Goal: Find contact information: Obtain details needed to contact an individual or organization

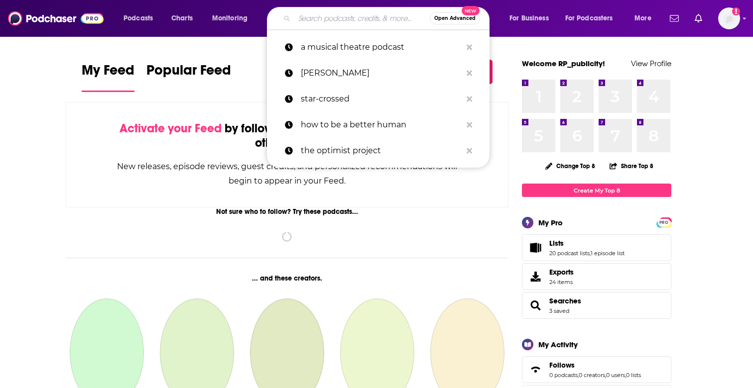
type input "b"
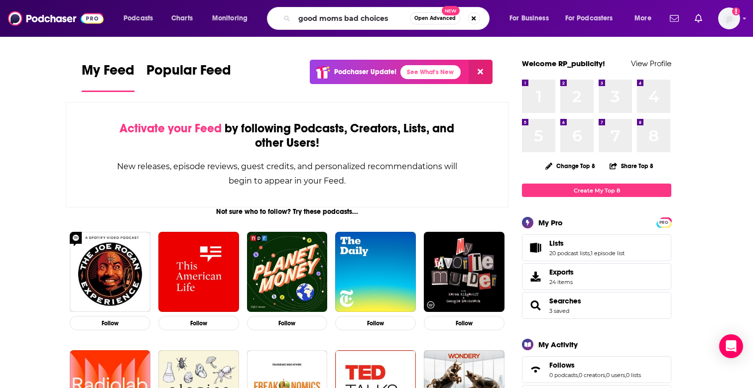
type input "good moms bad choices"
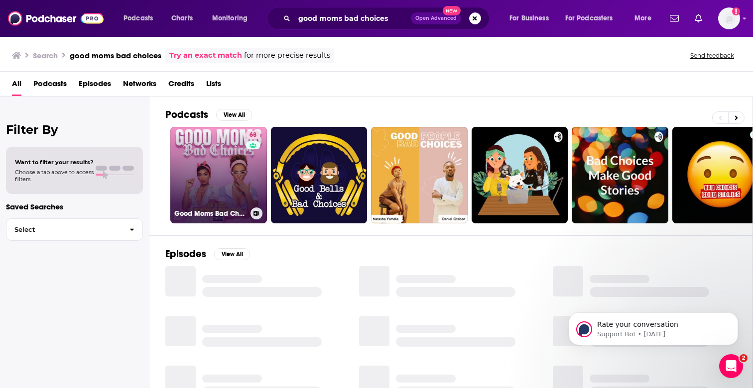
click at [208, 177] on link "68 Good Moms Bad Choices" at bounding box center [218, 175] width 97 height 97
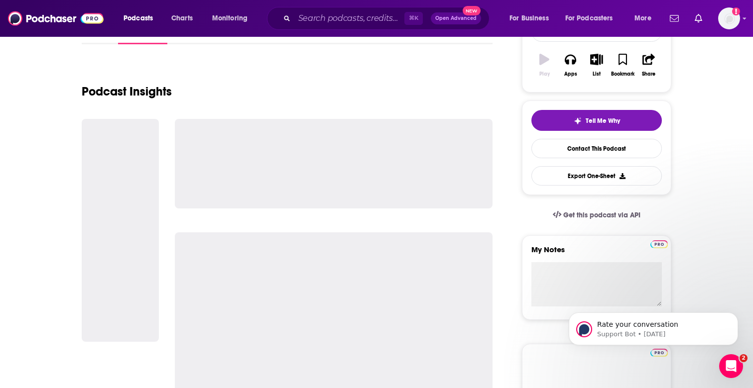
scroll to position [173, 0]
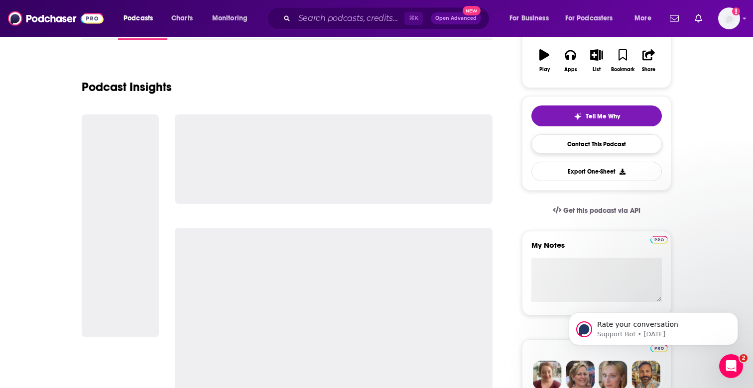
click at [589, 149] on link "Contact This Podcast" at bounding box center [596, 143] width 130 height 19
click at [609, 162] on button "Export One-Sheet" at bounding box center [596, 171] width 130 height 19
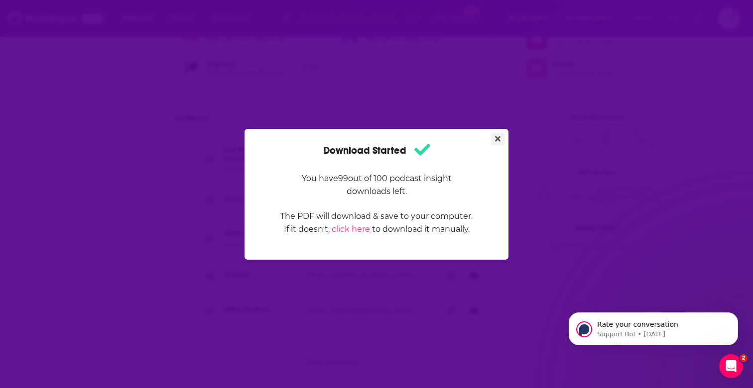
click at [497, 137] on icon "Close" at bounding box center [497, 138] width 5 height 5
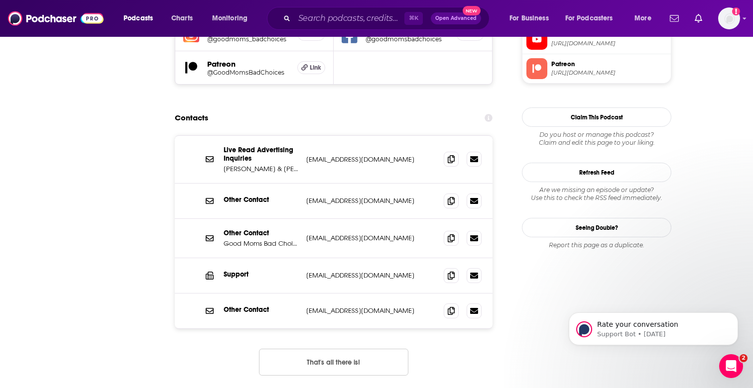
scroll to position [967, 0]
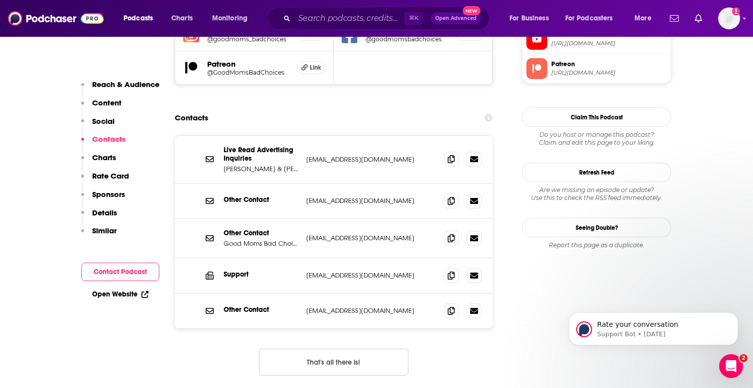
click at [365, 197] on p "production@goodmomsbadchoices.com" at bounding box center [370, 201] width 129 height 8
click at [390, 234] on p "info@goodmomsbadchoices.com" at bounding box center [370, 238] width 129 height 8
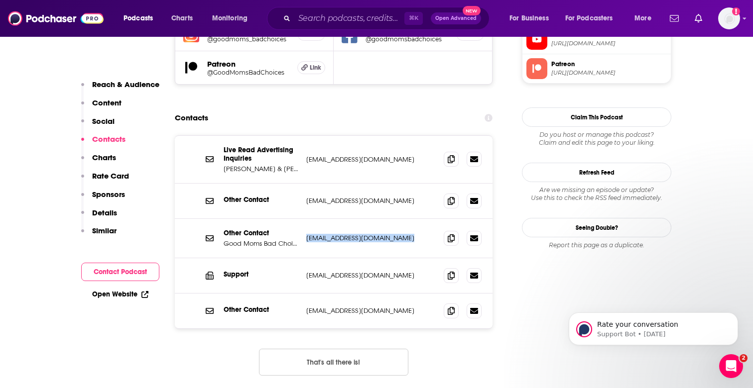
click at [390, 234] on p "info@goodmomsbadchoices.com" at bounding box center [370, 238] width 129 height 8
copy div "info@goodmomsbadchoices.com info@goodmomsbadchoices.com"
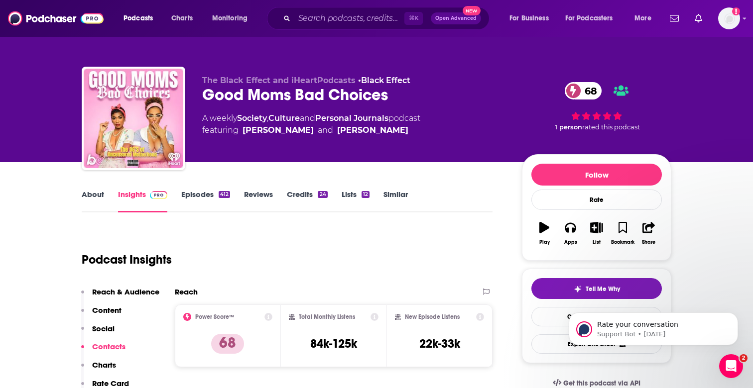
scroll to position [0, 0]
click at [324, 14] on input "Search podcasts, credits, & more..." at bounding box center [349, 18] width 110 height 16
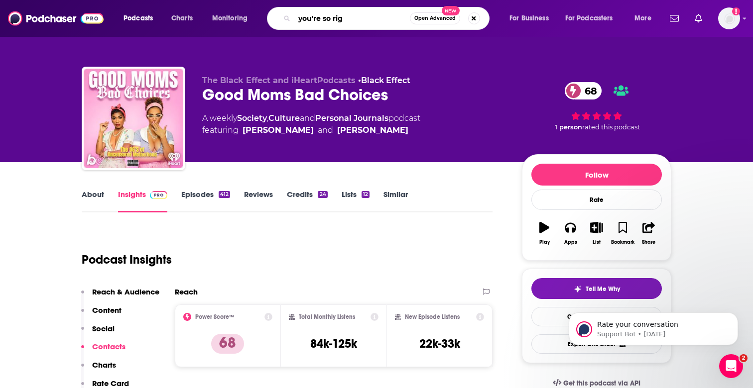
type input "you're so righ"
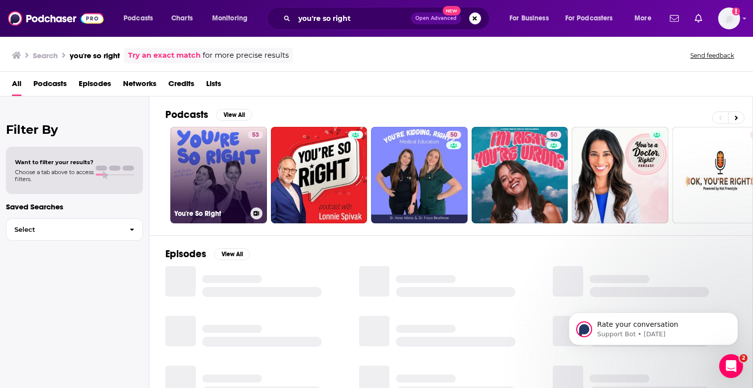
click at [233, 153] on link "53 You're So Right" at bounding box center [218, 175] width 97 height 97
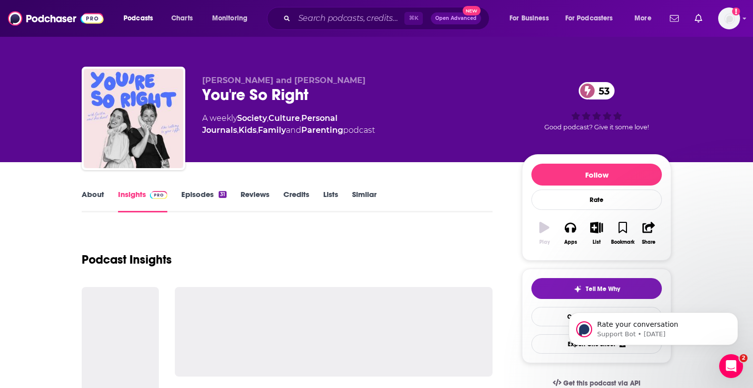
click at [213, 196] on link "Episodes 31" at bounding box center [203, 201] width 45 height 23
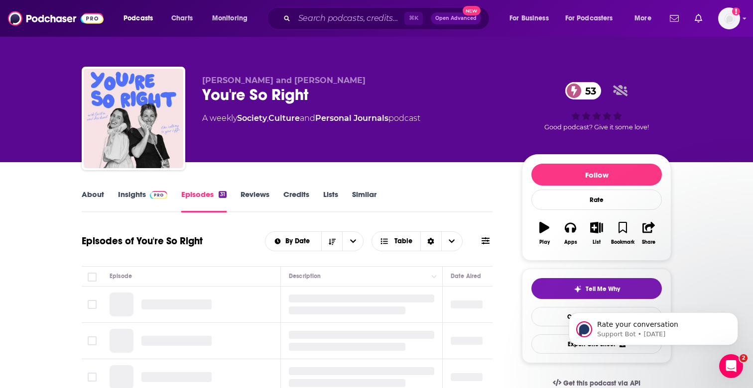
scroll to position [115, 0]
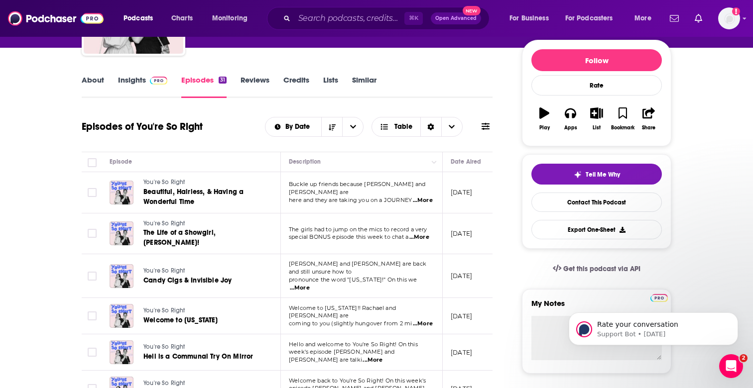
click at [423, 320] on span "...More" at bounding box center [423, 324] width 20 height 8
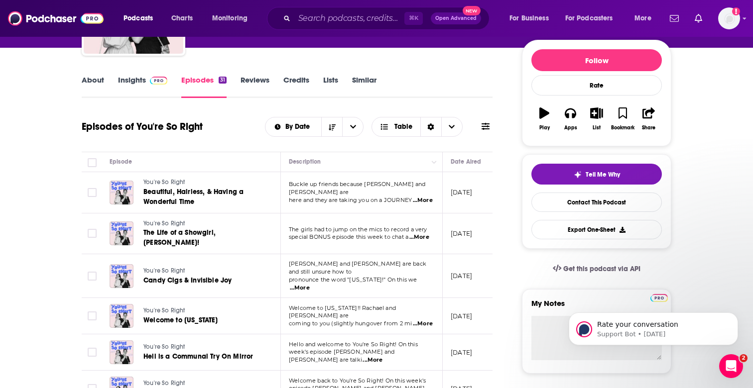
click at [420, 198] on span "...More" at bounding box center [423, 201] width 20 height 8
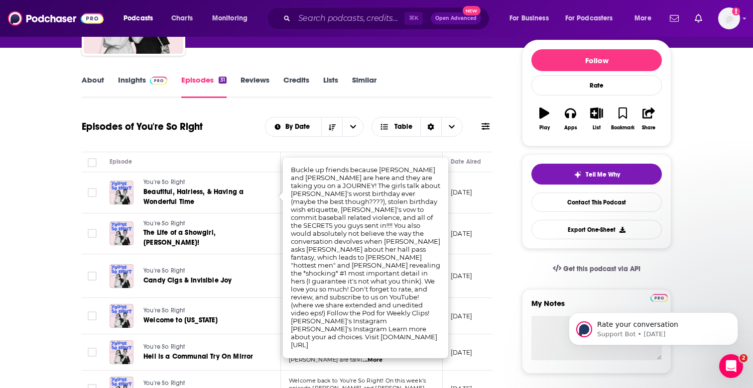
click at [424, 97] on div "About Insights Episodes 31 Reviews Credits Lists Similar" at bounding box center [287, 86] width 411 height 24
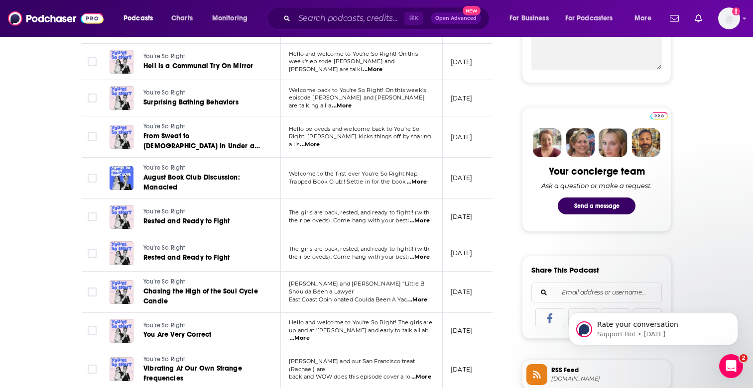
scroll to position [407, 0]
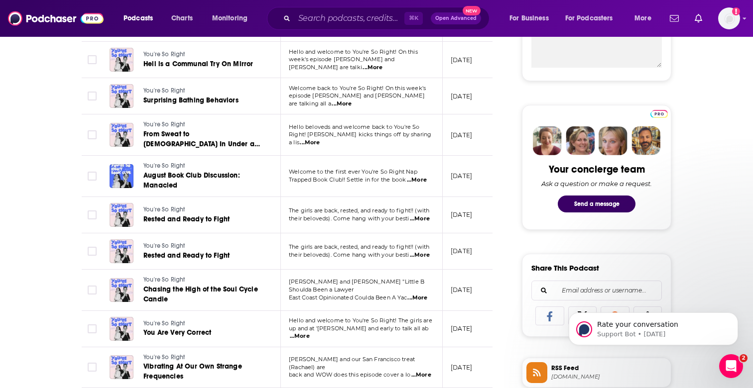
click at [422, 176] on span "...More" at bounding box center [417, 180] width 20 height 8
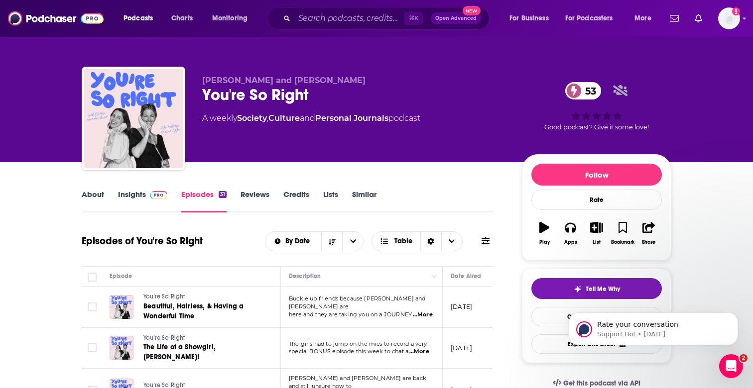
scroll to position [0, 0]
click at [291, 191] on link "Credits" at bounding box center [296, 201] width 26 height 23
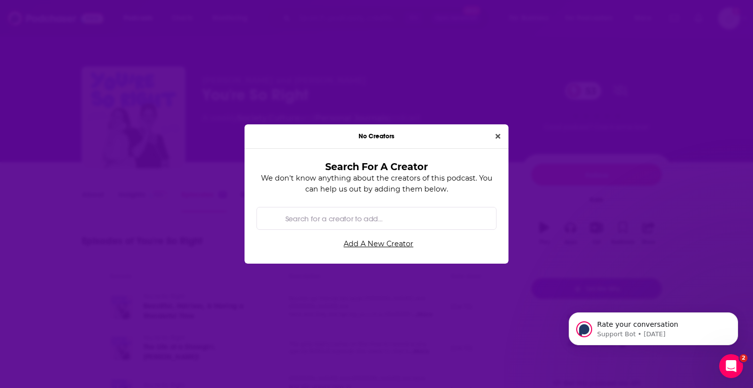
click at [399, 86] on div "No Creators Search For A Creator We don't know anything about the creators of t…" at bounding box center [376, 194] width 753 height 388
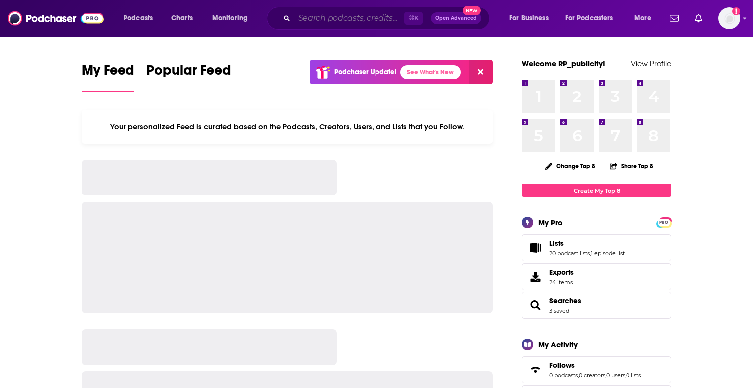
click at [313, 20] on input "Search podcasts, credits, & more..." at bounding box center [349, 18] width 110 height 16
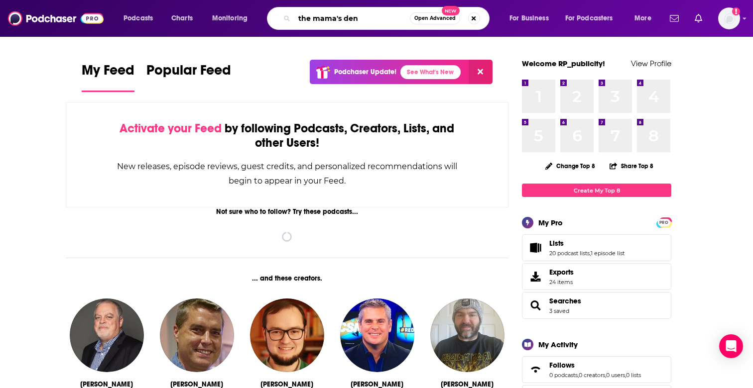
type input "the mama's den"
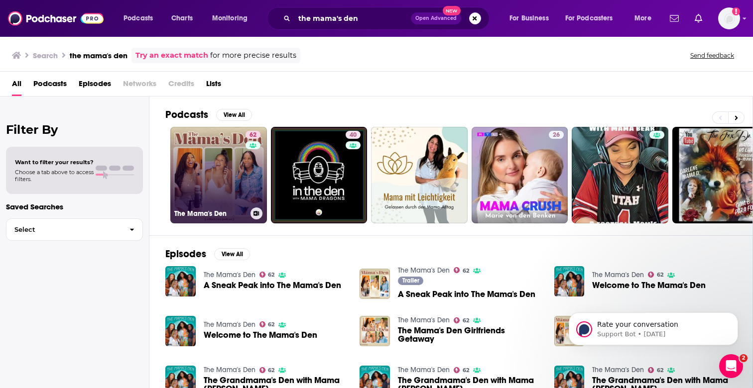
click at [232, 156] on link "62 The Mama's Den" at bounding box center [218, 175] width 97 height 97
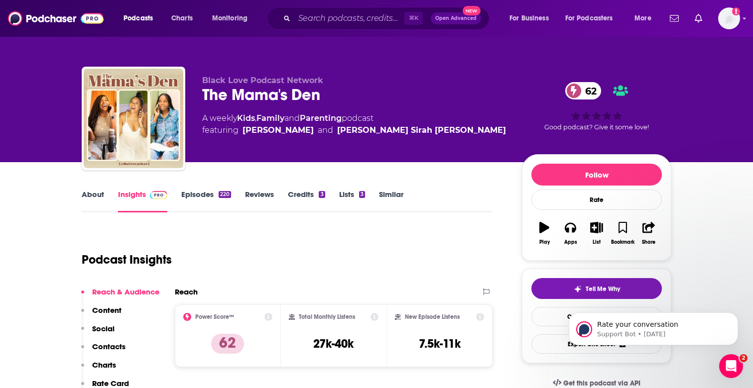
click at [209, 191] on link "Episodes 220" at bounding box center [206, 201] width 50 height 23
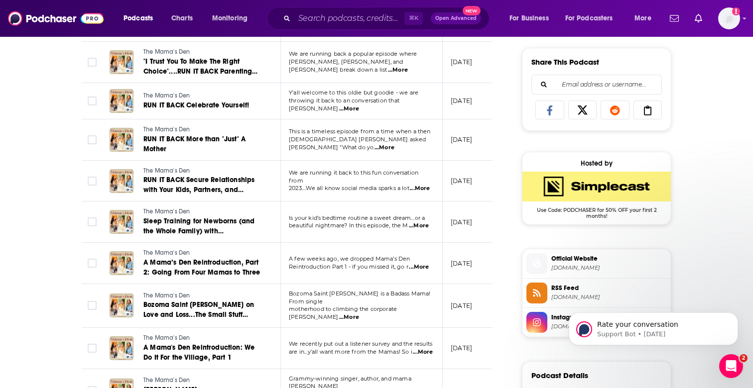
scroll to position [624, 0]
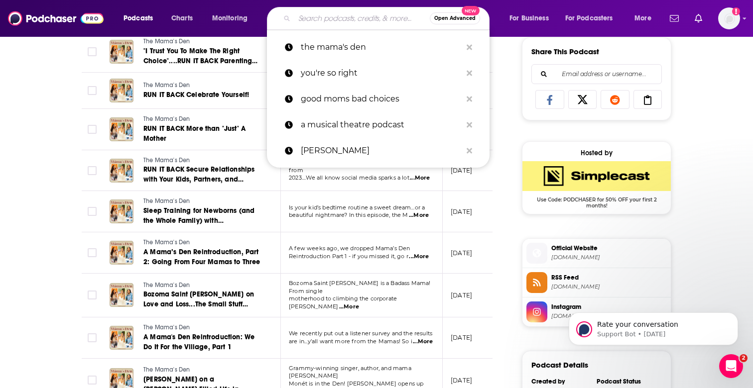
click at [312, 17] on input "Search podcasts, credits, & more..." at bounding box center [361, 18] width 135 height 16
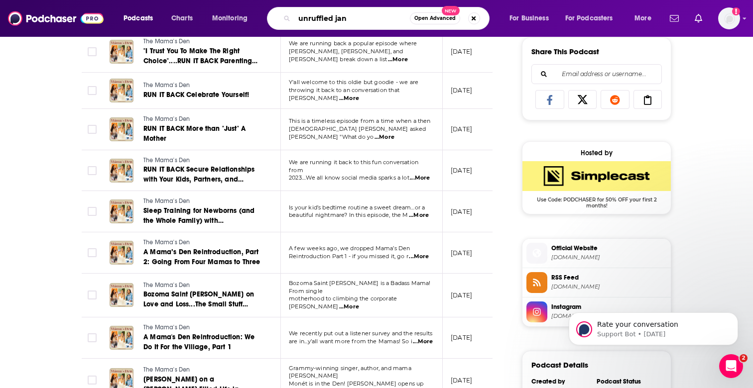
type input "unruffled jane"
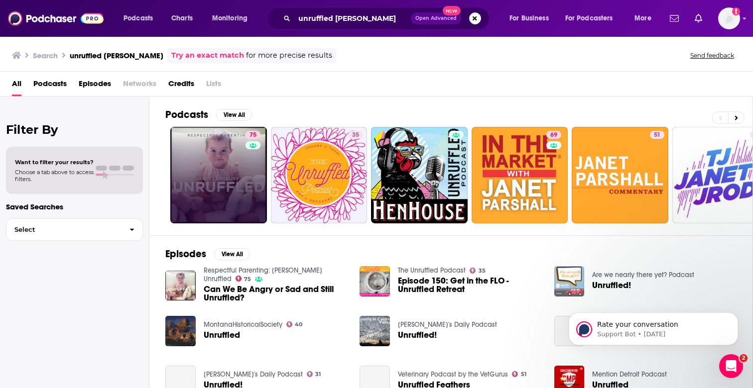
click at [219, 163] on link "75" at bounding box center [218, 175] width 97 height 97
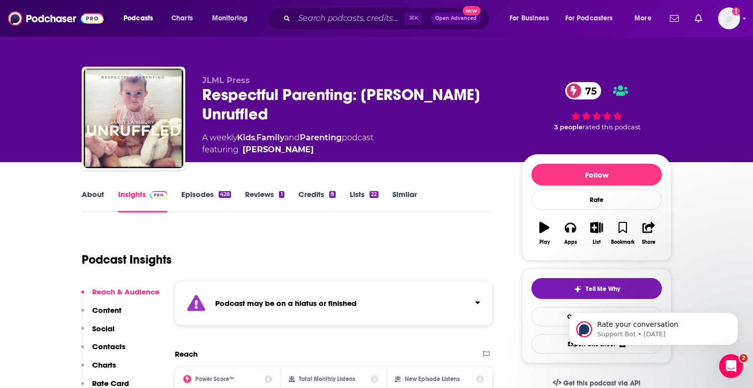
click at [205, 197] on link "Episodes 426" at bounding box center [206, 201] width 50 height 23
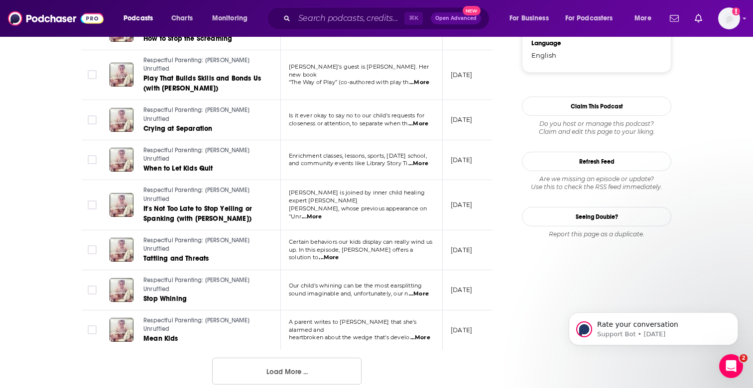
scroll to position [1107, 0]
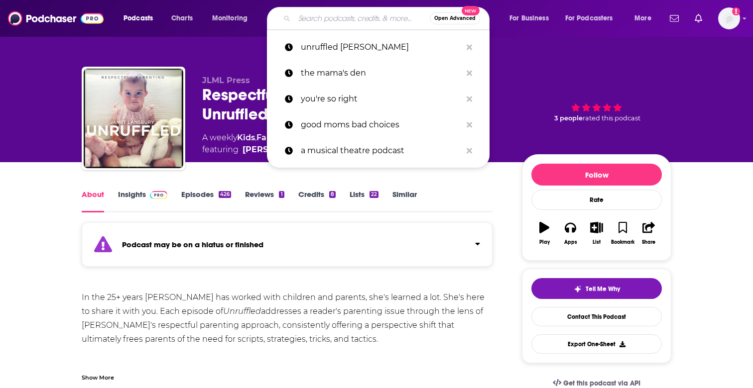
click at [342, 19] on input "Search podcasts, credits, & more..." at bounding box center [361, 18] width 135 height 16
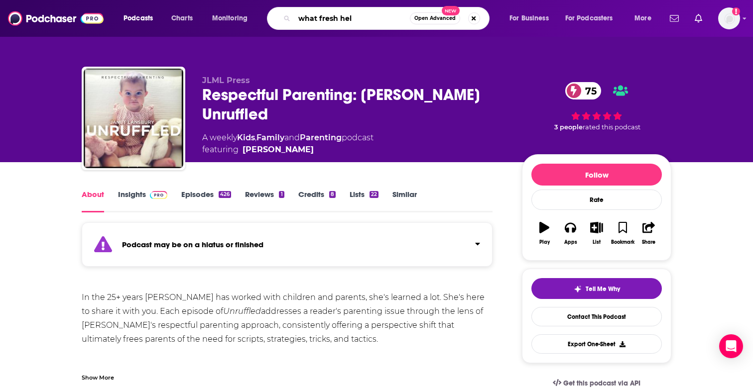
type input "what fresh hell"
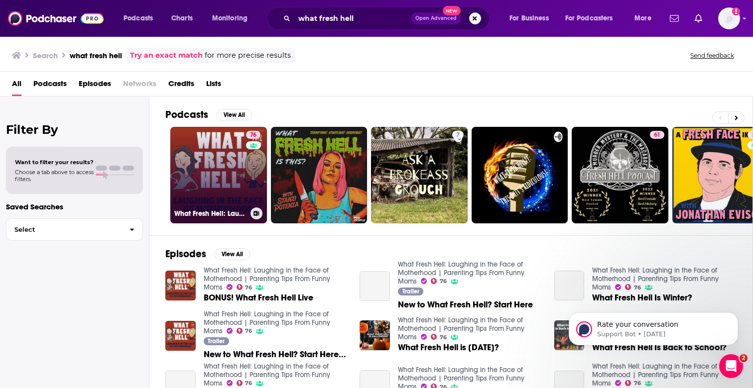
click at [205, 178] on link "76 What Fresh Hell: Laughing in the Face of Motherhood | Parenting Tips From Fu…" at bounding box center [218, 175] width 97 height 97
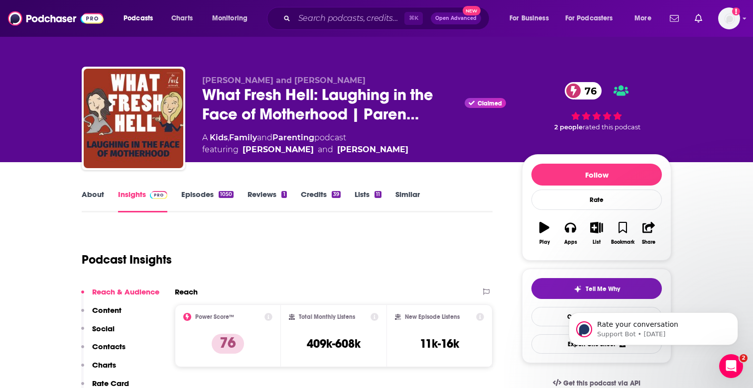
click at [219, 195] on div "1050" at bounding box center [226, 194] width 15 height 7
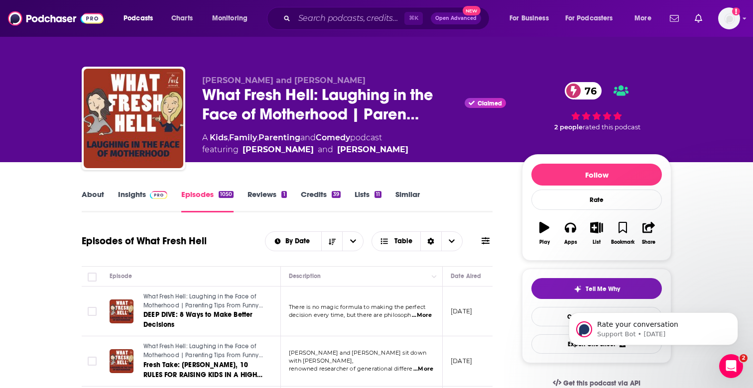
scroll to position [18, 0]
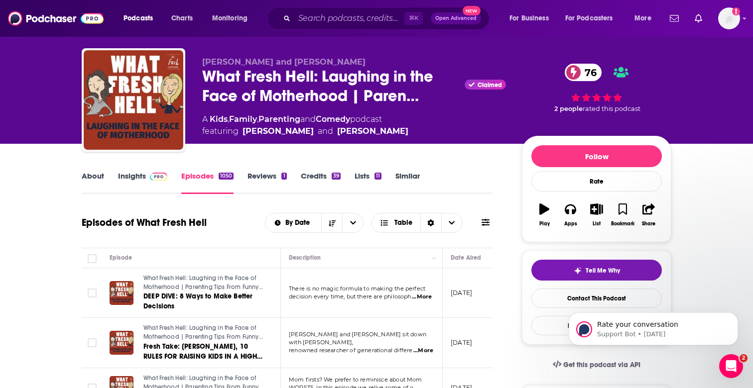
click at [556, 305] on html "Rate your conversation Support Bot • [DATE]" at bounding box center [653, 327] width 199 height 70
click at [574, 298] on body "Rate your conversation Support Bot • [DATE]" at bounding box center [653, 327] width 191 height 62
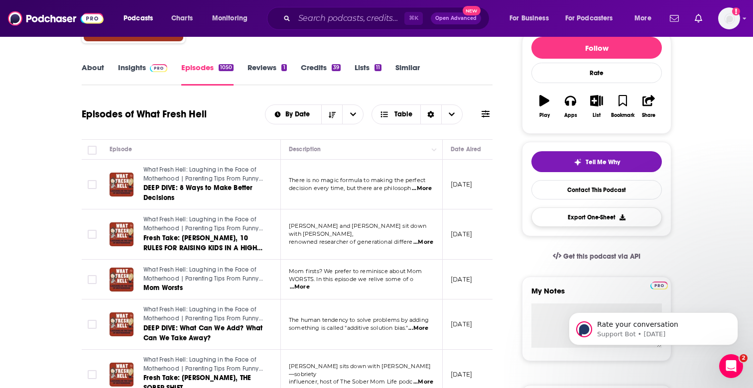
scroll to position [129, 0]
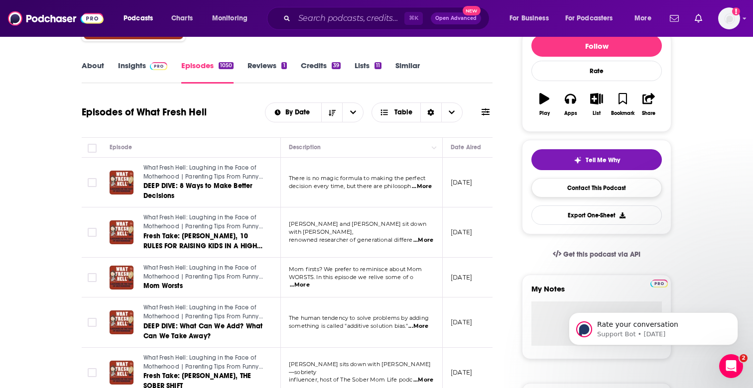
click at [589, 186] on link "Contact This Podcast" at bounding box center [596, 187] width 130 height 19
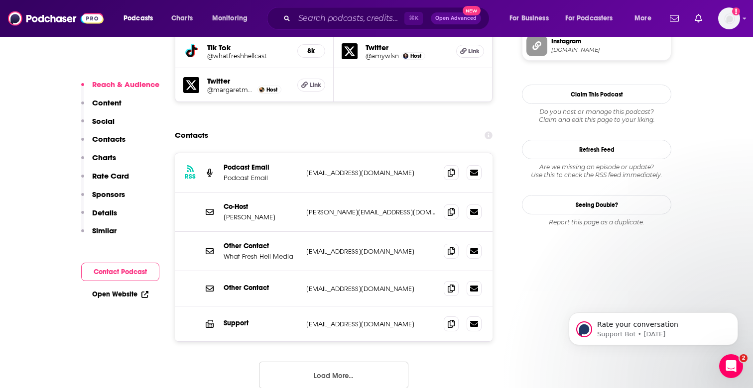
scroll to position [986, 0]
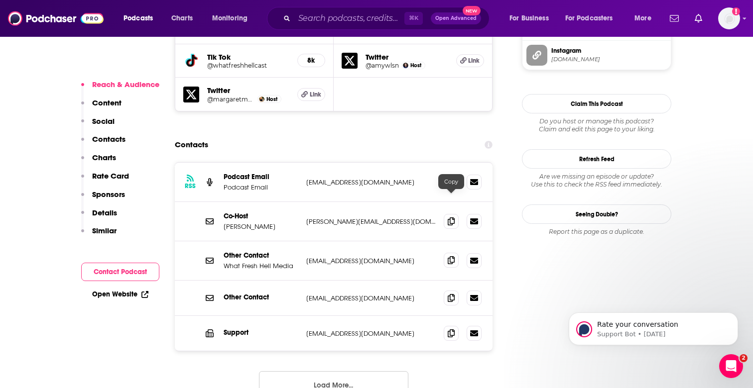
click at [450, 256] on icon at bounding box center [451, 260] width 7 height 8
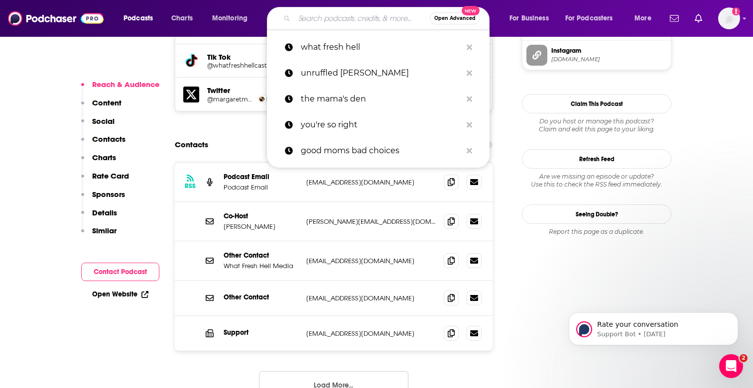
click at [321, 15] on input "Search podcasts, credits, & more..." at bounding box center [361, 18] width 135 height 16
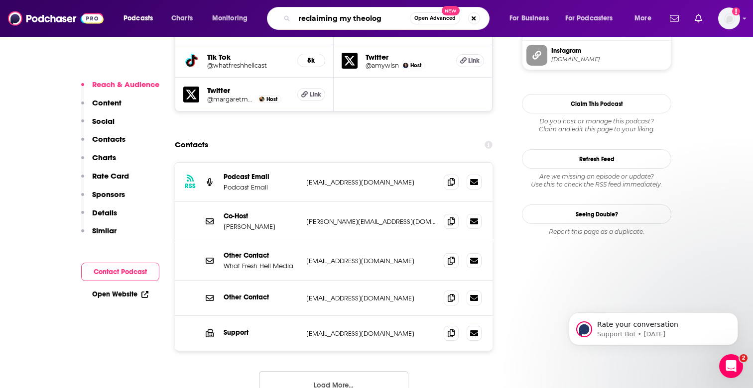
type input "reclaiming my theology"
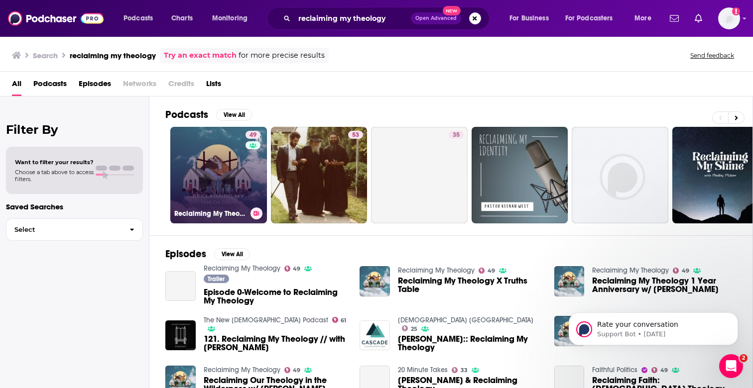
click at [207, 171] on link "49 Reclaiming My Theology" at bounding box center [218, 175] width 97 height 97
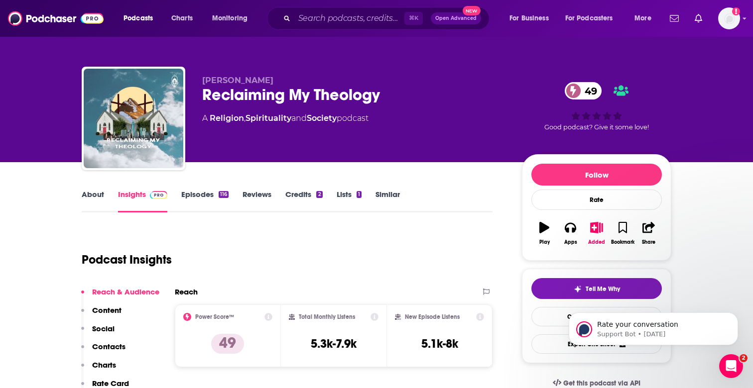
click at [201, 198] on link "Episodes 116" at bounding box center [204, 201] width 47 height 23
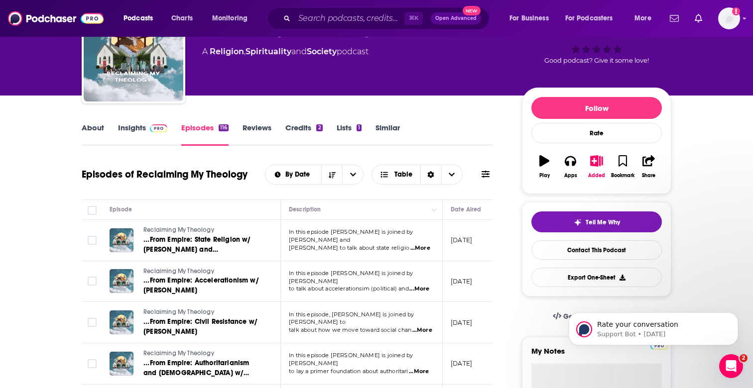
scroll to position [155, 0]
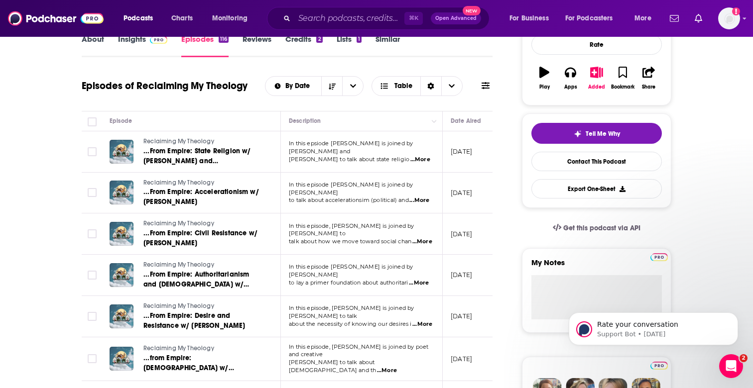
click at [428, 238] on span "...More" at bounding box center [422, 242] width 20 height 8
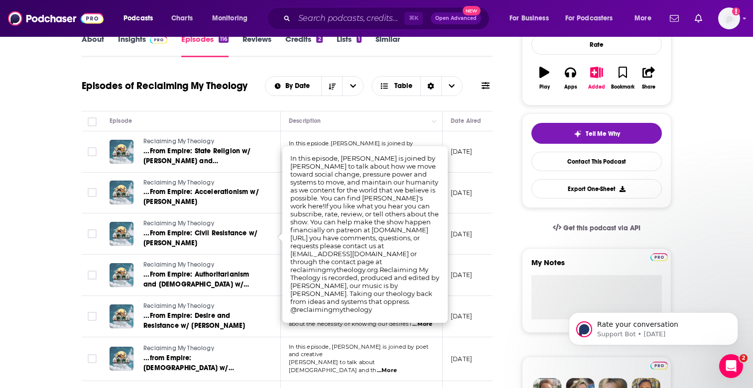
click at [357, 108] on div "Episodes of Reclaiming My Theology By Date Table" at bounding box center [287, 92] width 411 height 38
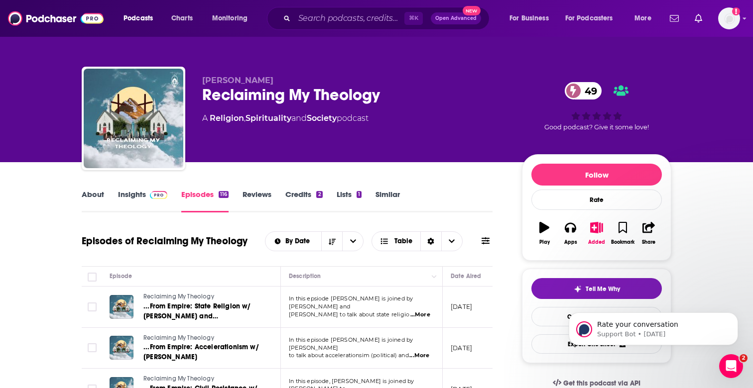
scroll to position [0, 0]
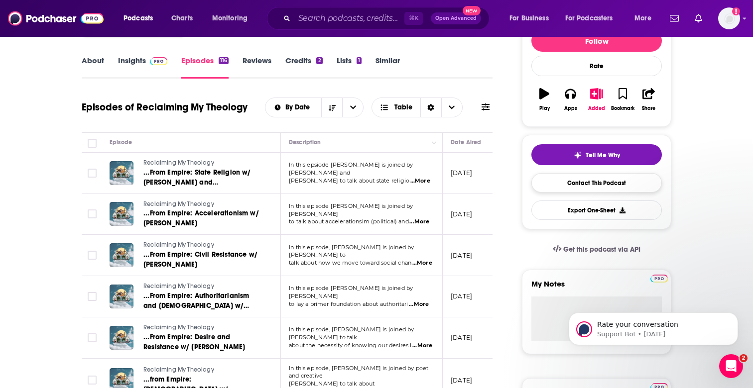
click at [610, 183] on link "Contact This Podcast" at bounding box center [596, 182] width 130 height 19
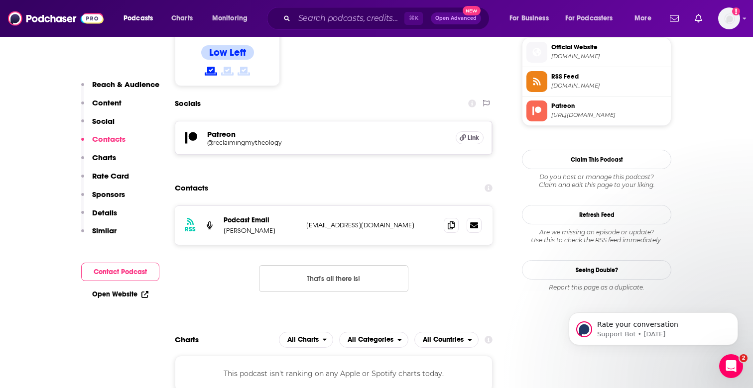
scroll to position [803, 0]
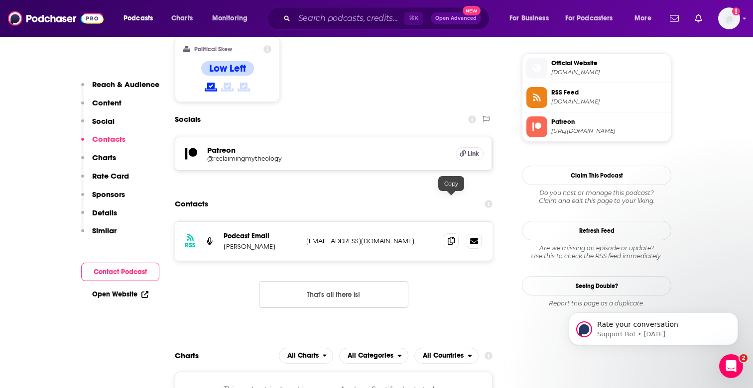
click at [453, 237] on icon at bounding box center [451, 241] width 7 height 8
click at [333, 13] on input "Search podcasts, credits, & more..." at bounding box center [349, 18] width 110 height 16
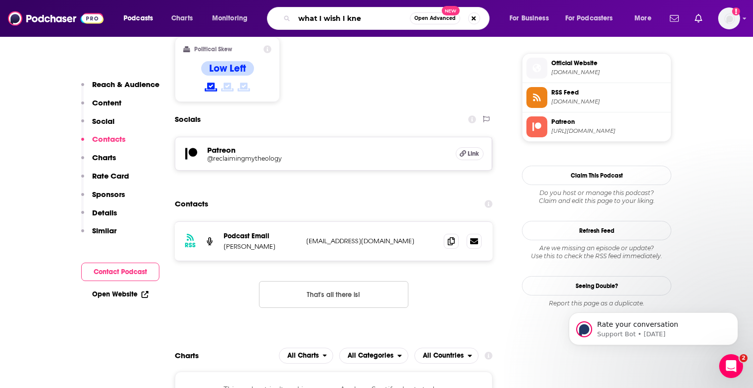
type input "what I wish I knew"
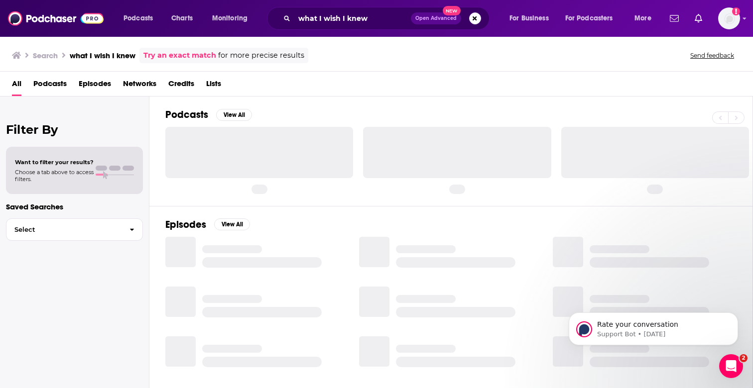
click at [296, 0] on div "Podcasts Charts Monitoring what I wish I knew Open Advanced New For Business Fo…" at bounding box center [376, 18] width 753 height 37
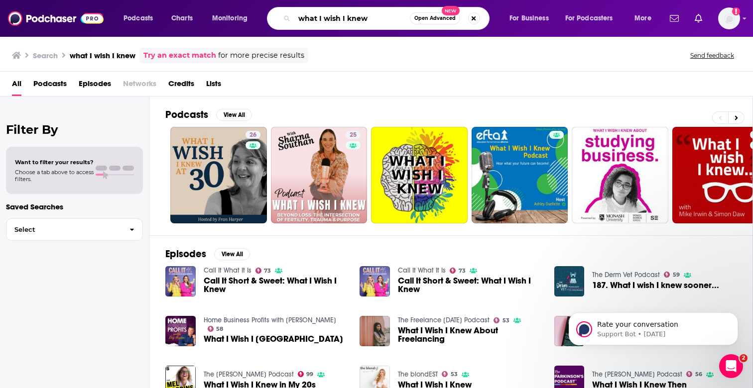
drag, startPoint x: 391, startPoint y: 17, endPoint x: 283, endPoint y: 15, distance: 107.5
click at [283, 15] on div "what I wish I knew Open Advanced New" at bounding box center [378, 18] width 223 height 23
type input "between the covers"
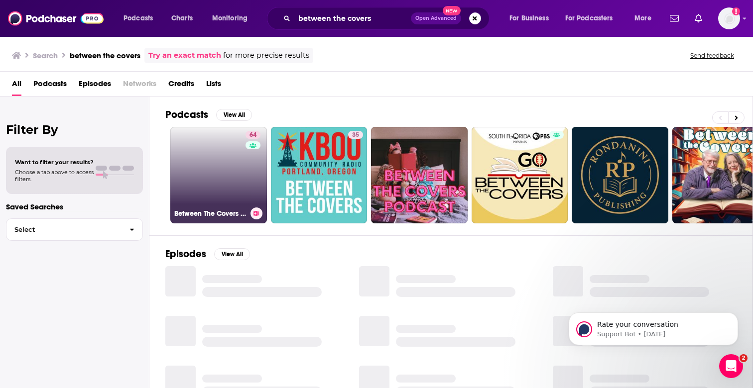
click at [221, 156] on link "64 Between The Covers : Conversations with Writers in Fiction, Nonfiction & Poe…" at bounding box center [218, 175] width 97 height 97
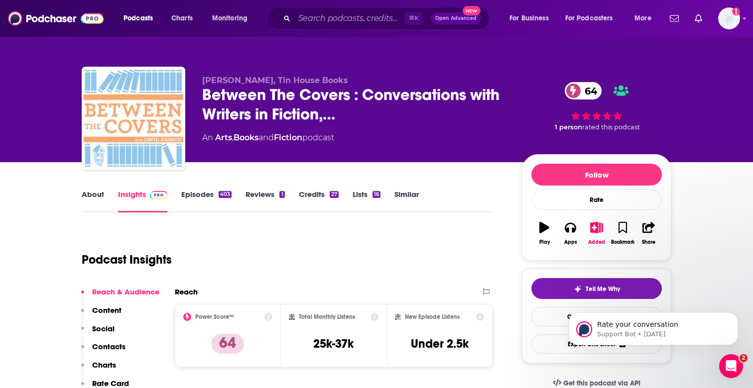
click at [558, 357] on body "Rate your conversation Support Bot • [DATE]" at bounding box center [653, 327] width 191 height 62
click at [563, 319] on body "Rate your conversation Support Bot • [DATE]" at bounding box center [653, 327] width 191 height 62
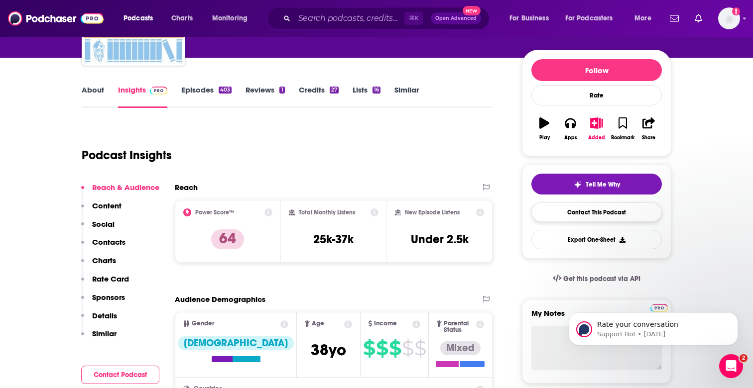
click at [584, 209] on link "Contact This Podcast" at bounding box center [596, 212] width 130 height 19
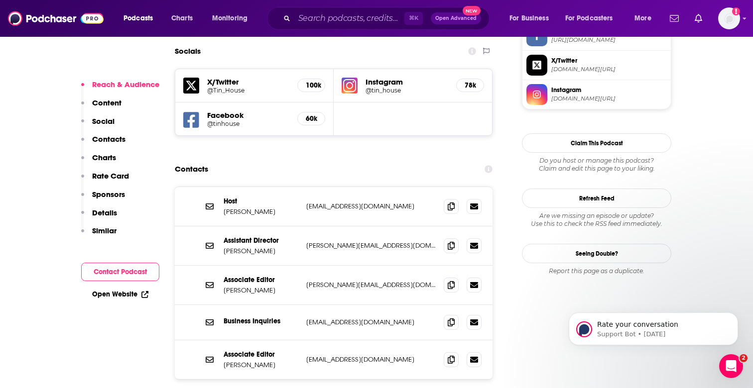
scroll to position [882, 0]
click at [452, 203] on icon at bounding box center [451, 207] width 7 height 8
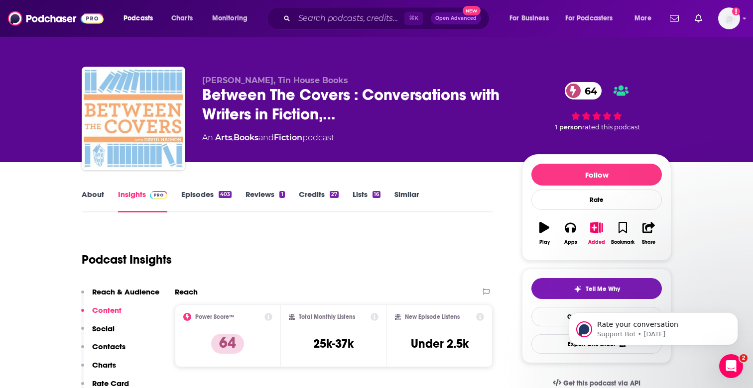
scroll to position [0, 0]
click at [89, 195] on link "About" at bounding box center [93, 201] width 22 height 23
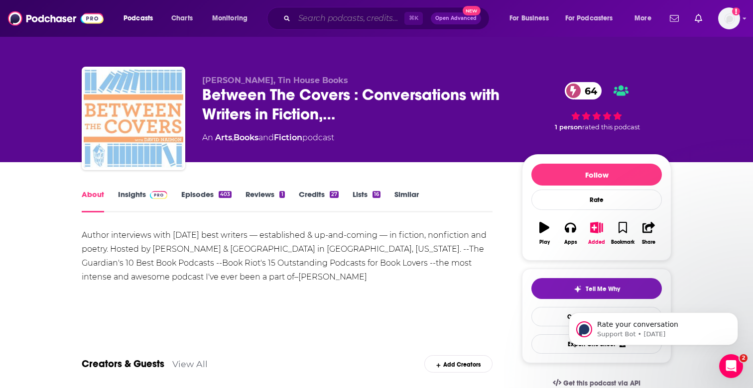
click at [327, 11] on input "Search podcasts, credits, & more..." at bounding box center [349, 18] width 110 height 16
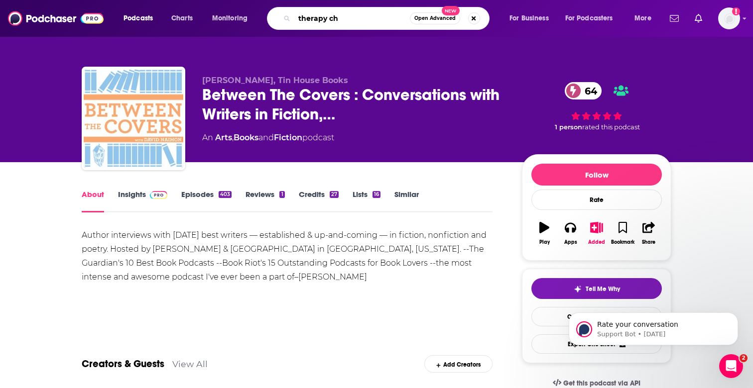
type input "therapy cha"
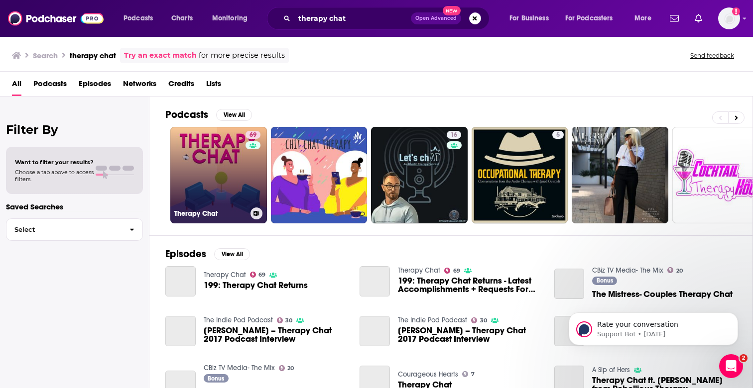
click at [229, 173] on link "69 Therapy Chat" at bounding box center [218, 175] width 97 height 97
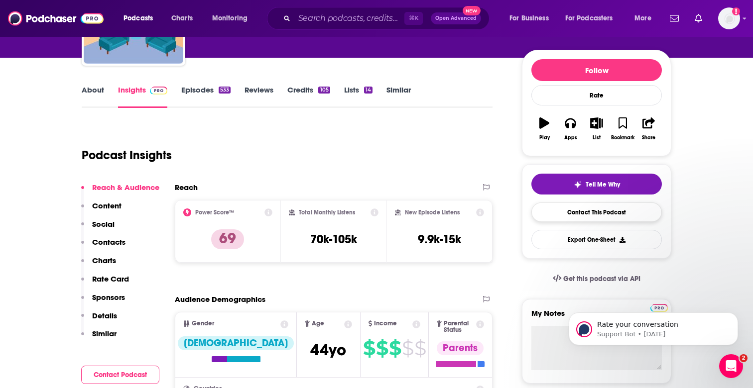
click at [591, 209] on link "Contact This Podcast" at bounding box center [596, 212] width 130 height 19
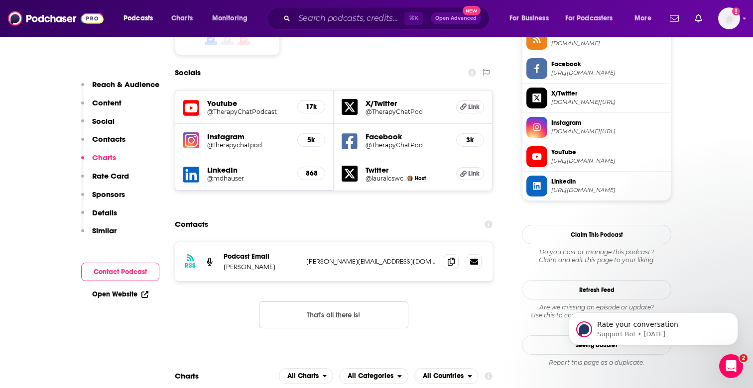
scroll to position [832, 0]
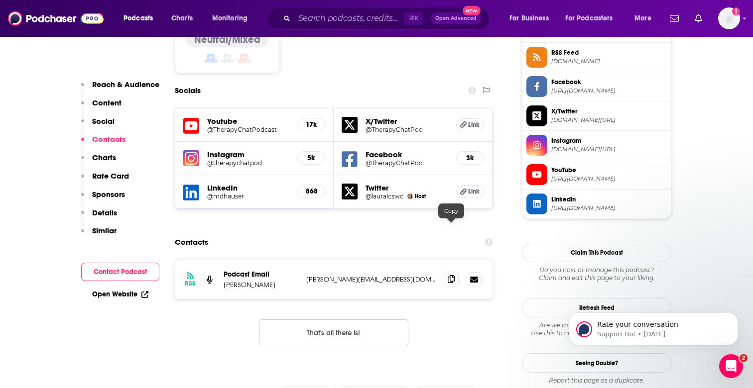
click at [453, 275] on icon at bounding box center [451, 279] width 7 height 8
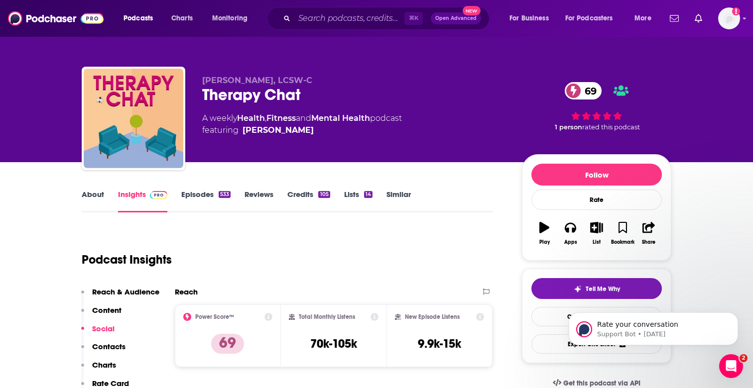
scroll to position [0, 0]
click at [333, 28] on div "⌘ K Open Advanced New" at bounding box center [378, 18] width 223 height 23
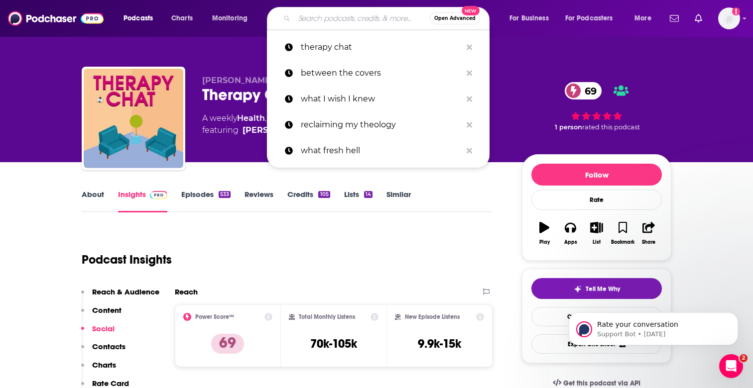
click at [333, 20] on input "Search podcasts, credits, & more..." at bounding box center [361, 18] width 135 height 16
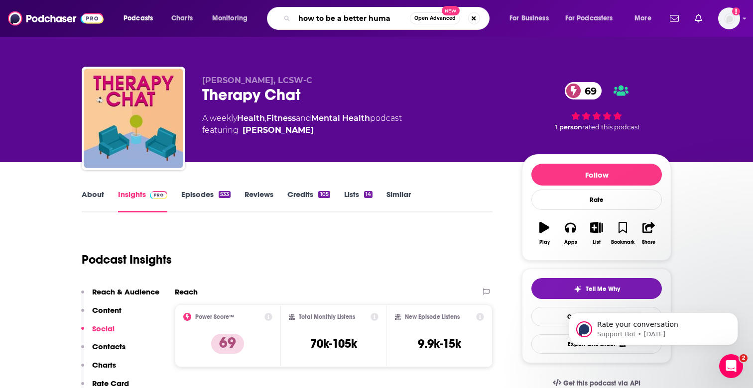
type input "how to be a better human"
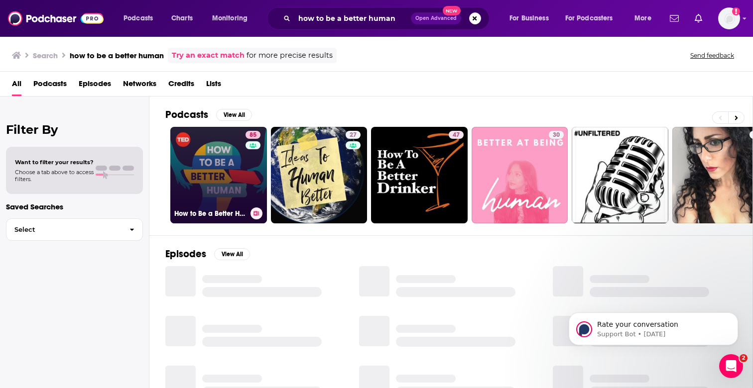
click at [218, 171] on link "85 How to Be a Better Human" at bounding box center [218, 175] width 97 height 97
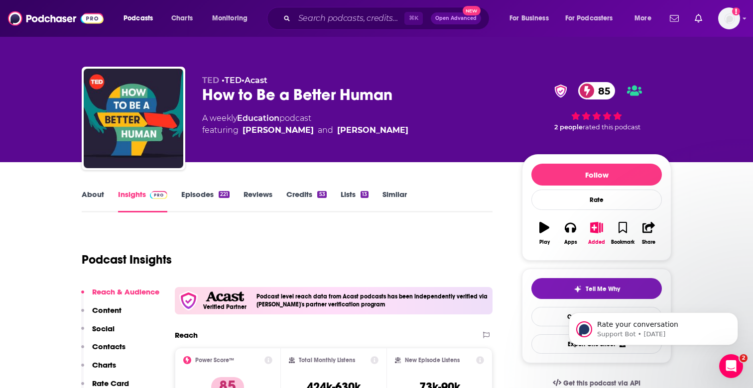
click at [204, 193] on link "Episodes 221" at bounding box center [205, 201] width 48 height 23
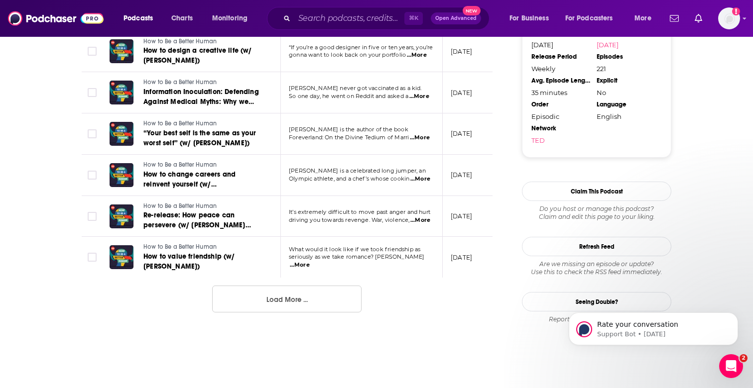
scroll to position [1042, 0]
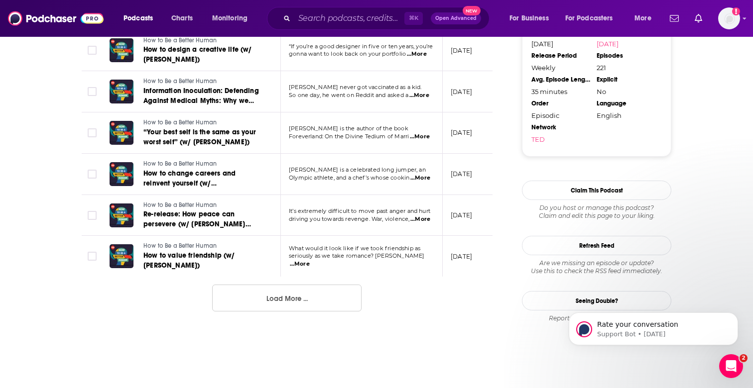
click at [278, 285] on button "Load More ..." at bounding box center [286, 298] width 149 height 27
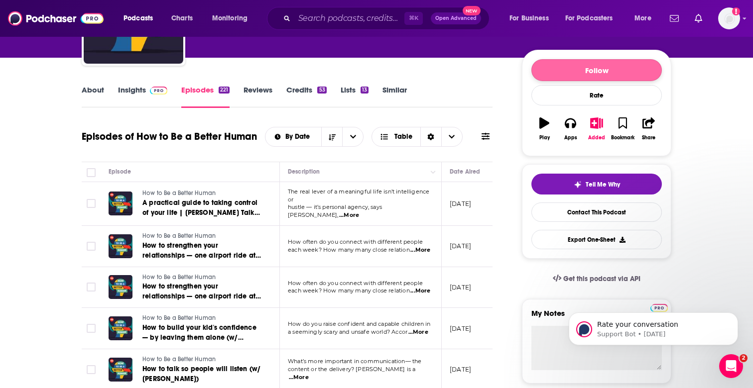
scroll to position [107, 0]
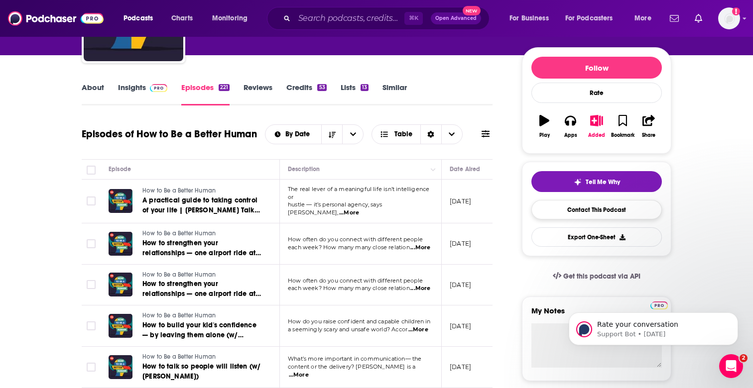
click at [609, 213] on link "Contact This Podcast" at bounding box center [596, 209] width 130 height 19
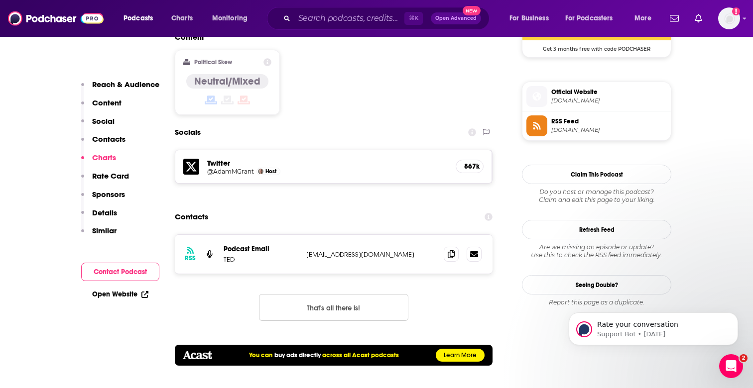
scroll to position [802, 0]
